Goal: Task Accomplishment & Management: Use online tool/utility

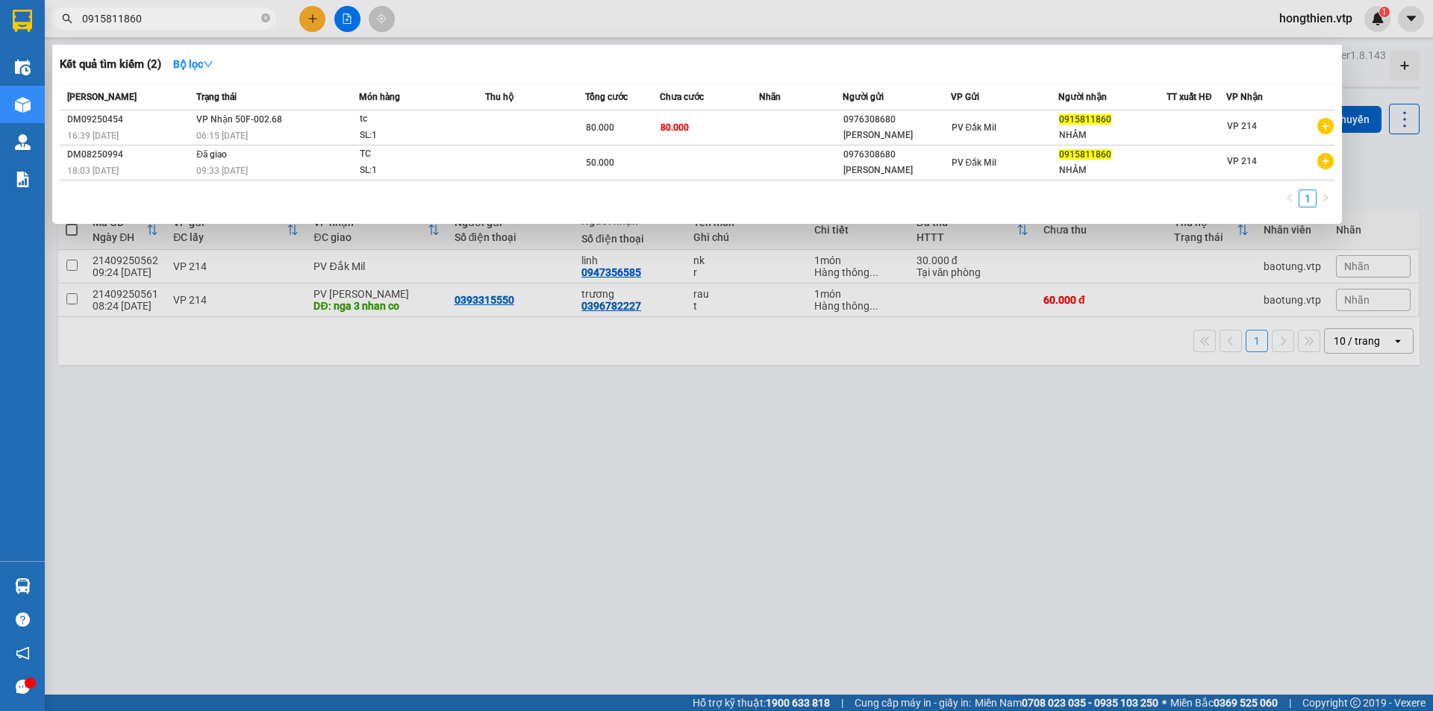
drag, startPoint x: 158, startPoint y: 14, endPoint x: 84, endPoint y: 36, distance: 77.0
click at [71, 32] on div "Kết quả tìm kiếm ( 2 ) Bộ lọc Mã ĐH Trạng thái Món hàng Thu hộ Tổng cước Chưa c…" at bounding box center [145, 19] width 291 height 26
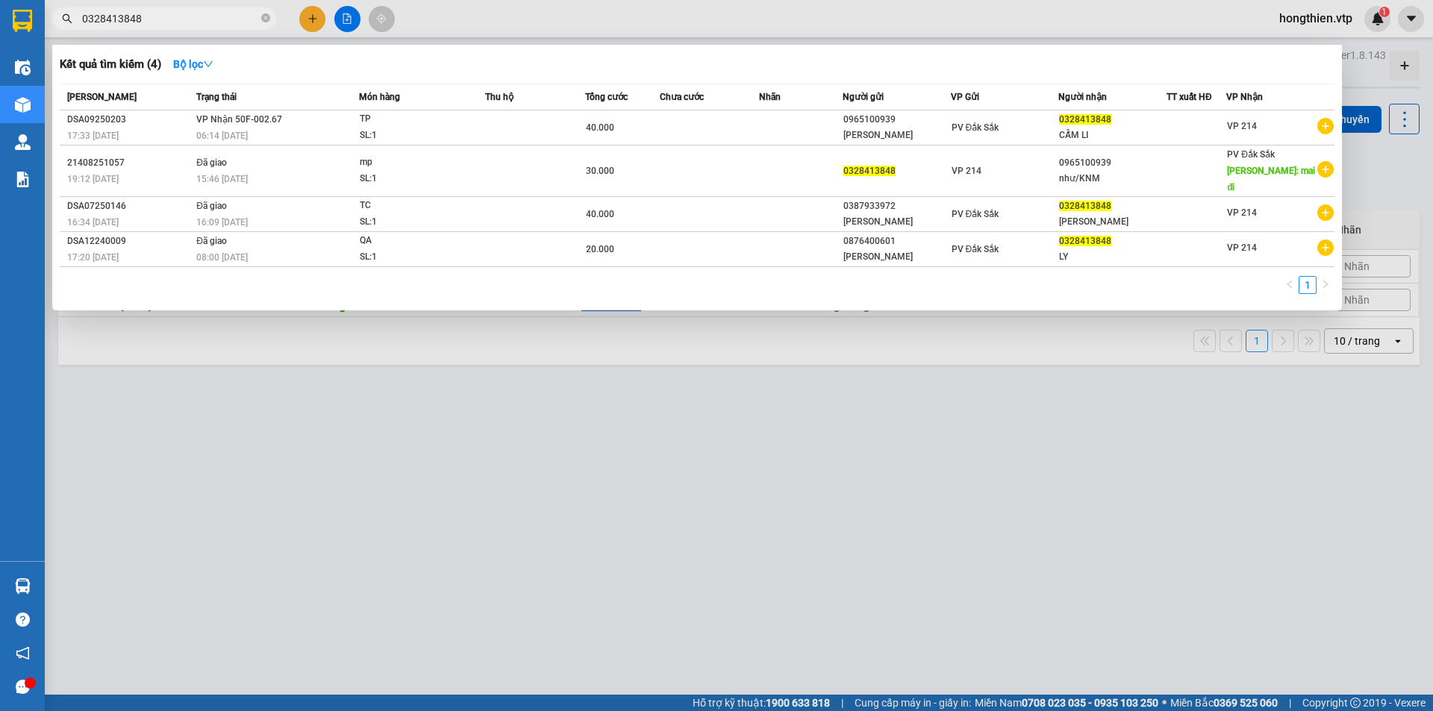
type input "0328413848"
click at [688, 476] on div at bounding box center [716, 355] width 1433 height 711
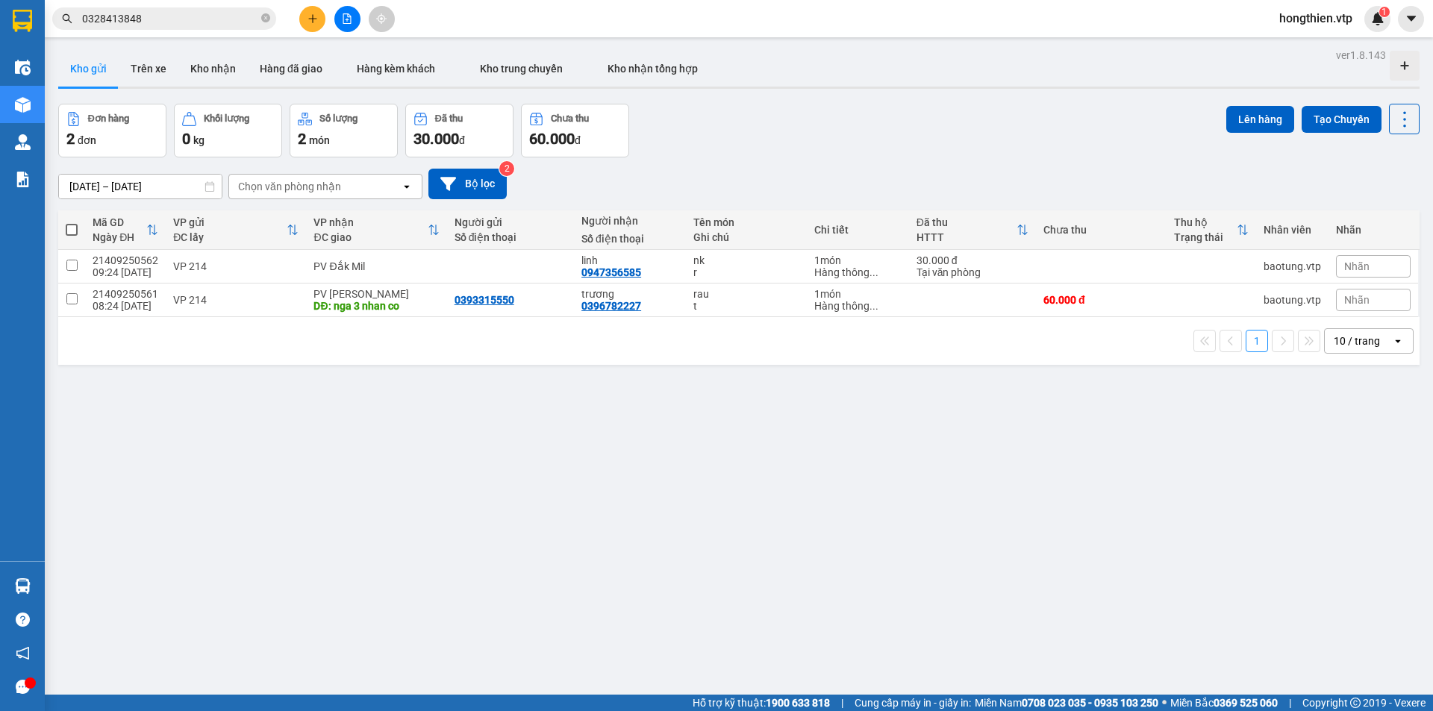
click at [658, 429] on div "ver 1.8.143 Kho gửi Trên xe Kho nhận Hàng đã giao Hàng kèm khách Kho trung chuy…" at bounding box center [739, 400] width 1374 height 711
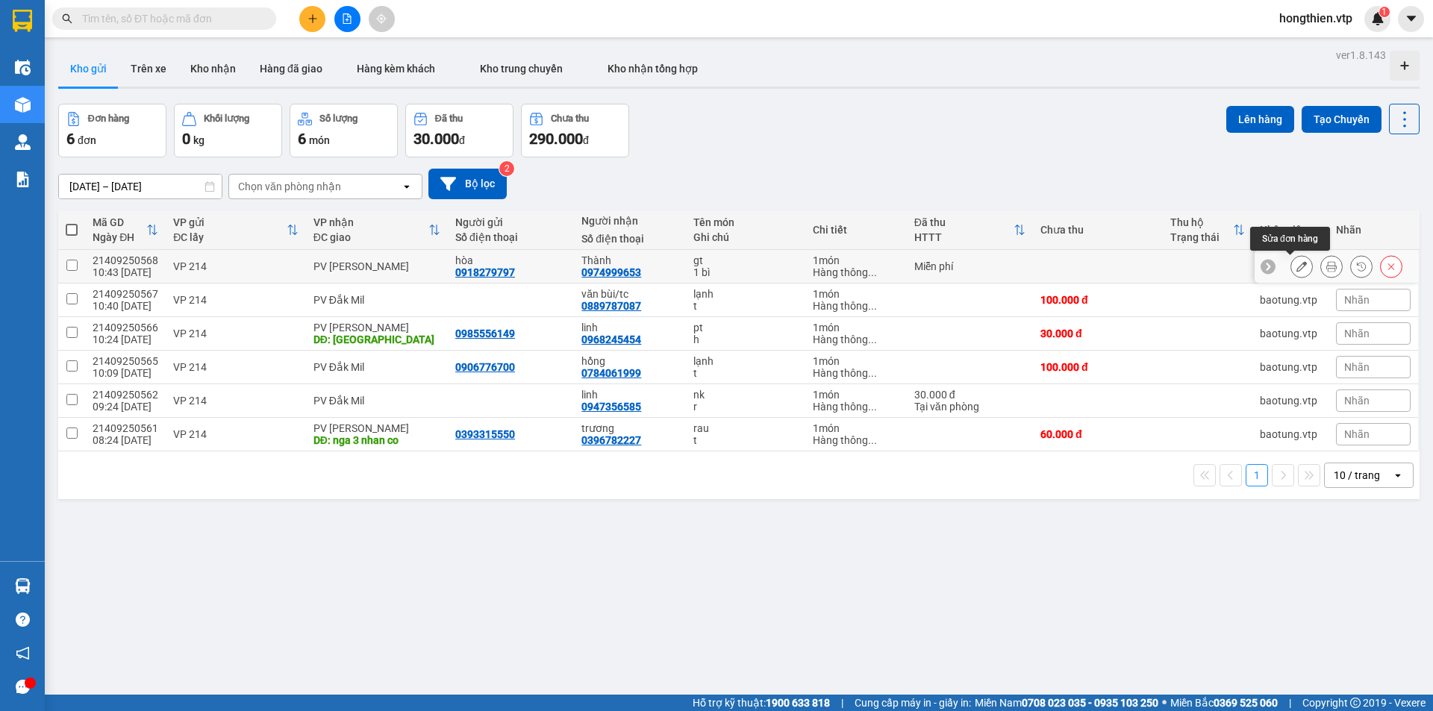
click at [1294, 274] on button at bounding box center [1301, 267] width 21 height 26
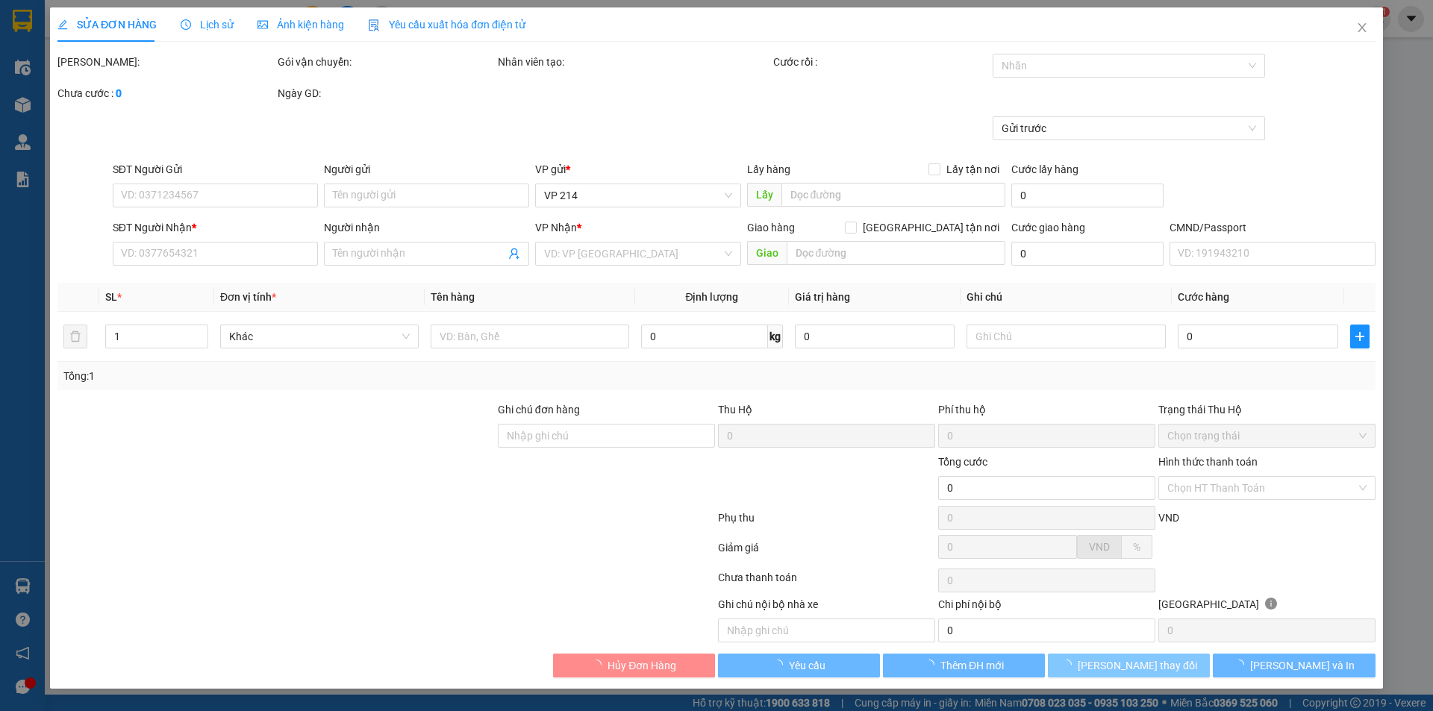
type input "0918279797"
type input "hòa"
type input "0974999653"
type input "Thành"
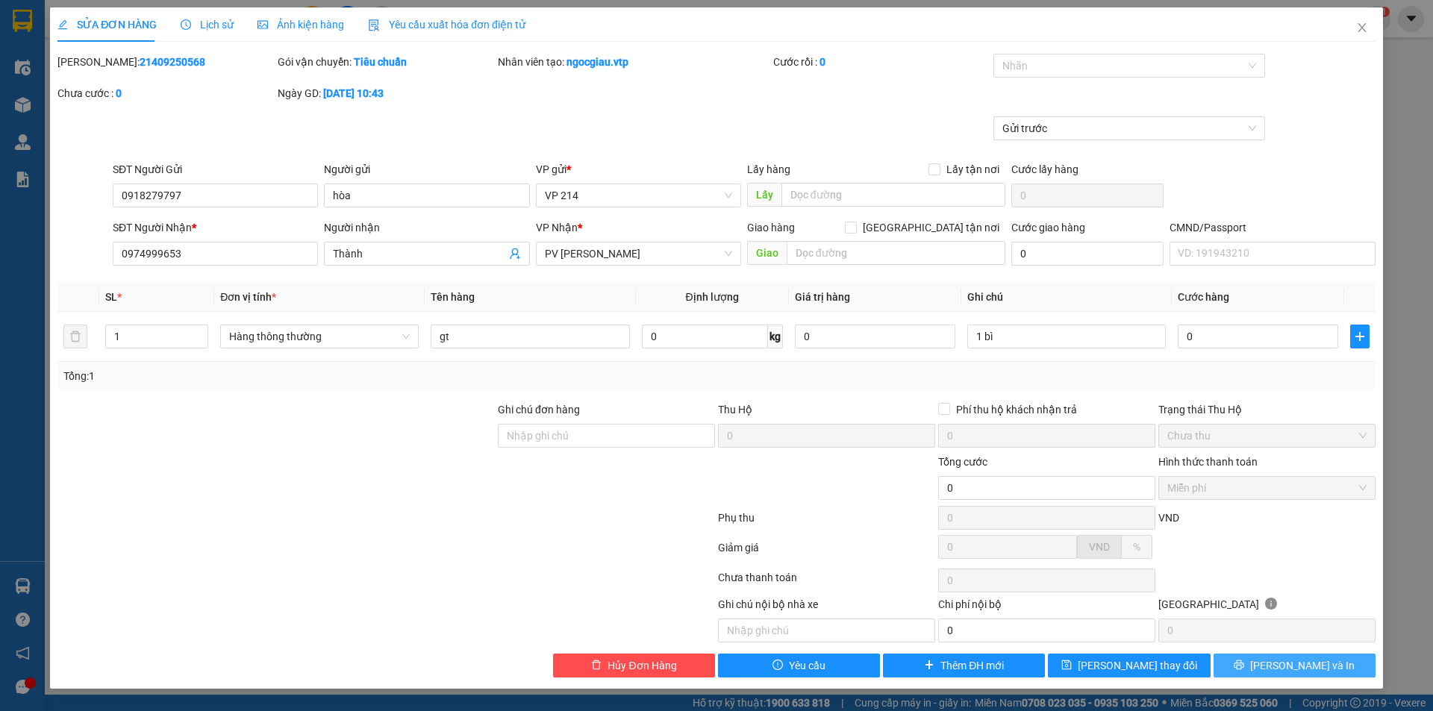
click at [1244, 669] on icon "printer" at bounding box center [1239, 665] width 10 height 10
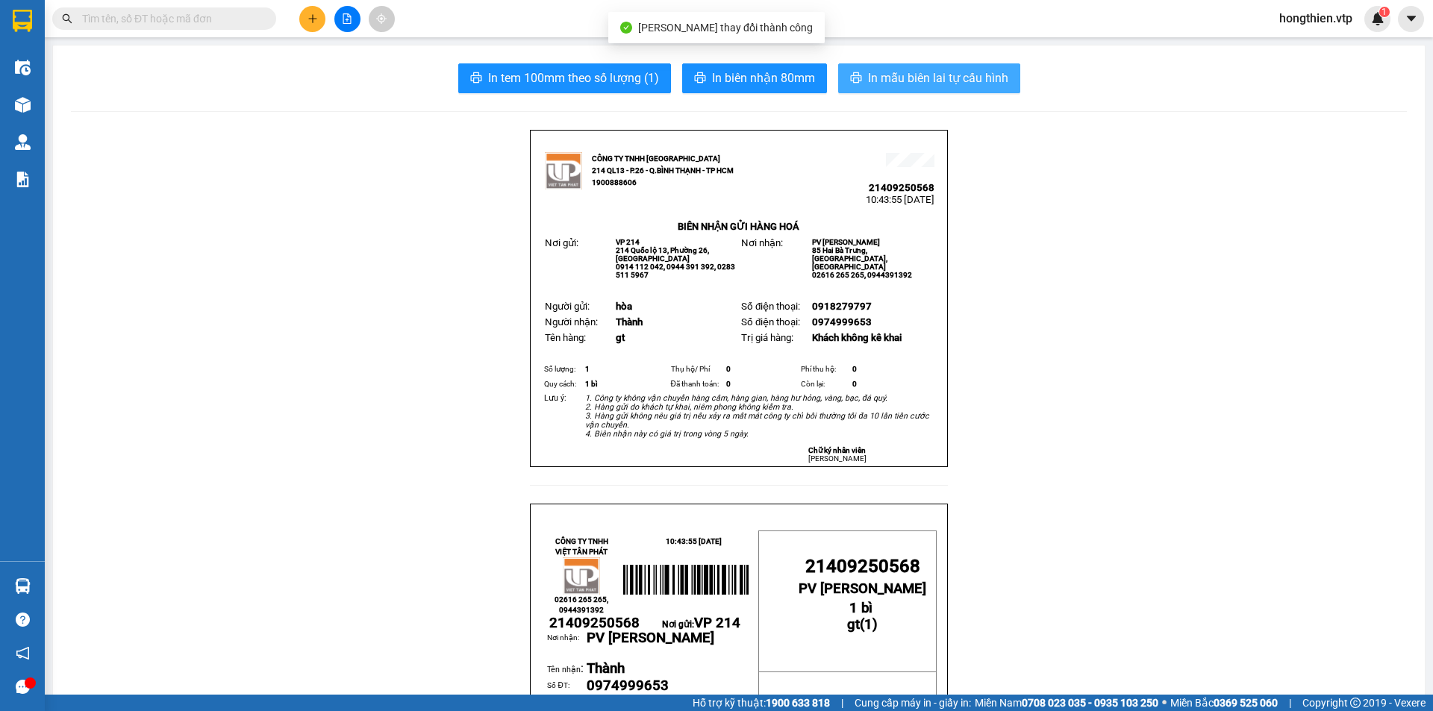
click at [905, 69] on span "In mẫu biên lai tự cấu hình" at bounding box center [938, 78] width 140 height 19
